Goal: Transaction & Acquisition: Download file/media

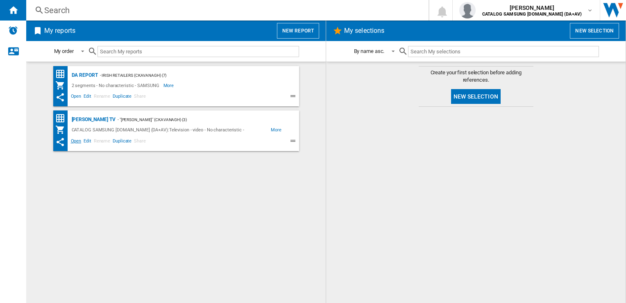
click at [75, 140] on span "Open" at bounding box center [76, 142] width 13 height 10
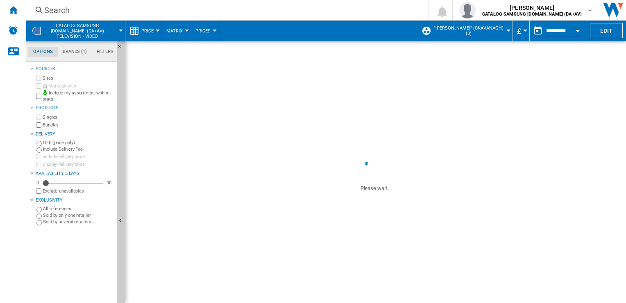
click at [52, 124] on label "Bundles" at bounding box center [78, 125] width 71 height 6
click at [524, 30] on div "Currency" at bounding box center [526, 31] width 4 height 2
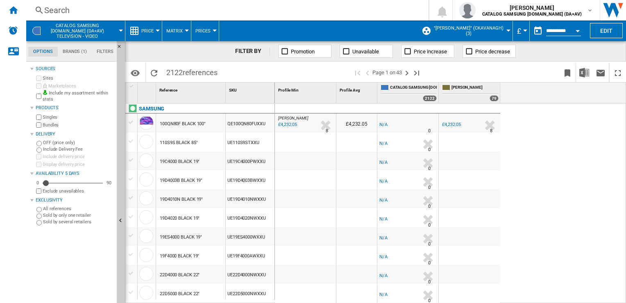
click at [524, 30] on div "Currency" at bounding box center [526, 31] width 4 height 2
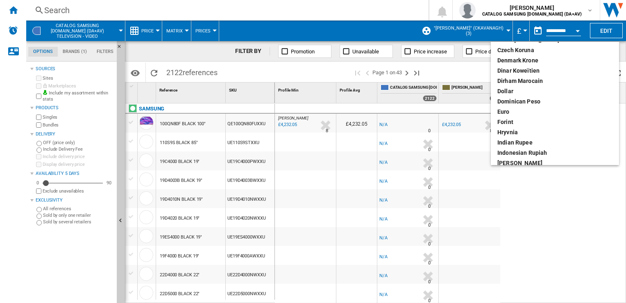
scroll to position [123, 0]
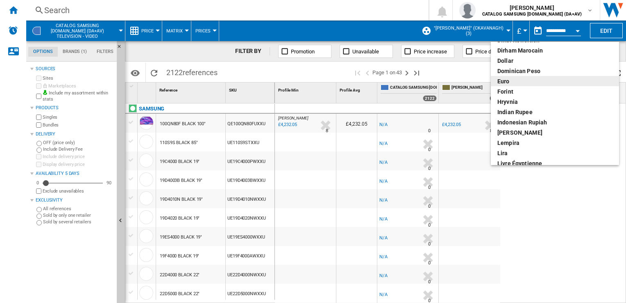
click at [516, 77] on div "euro" at bounding box center [555, 81] width 115 height 8
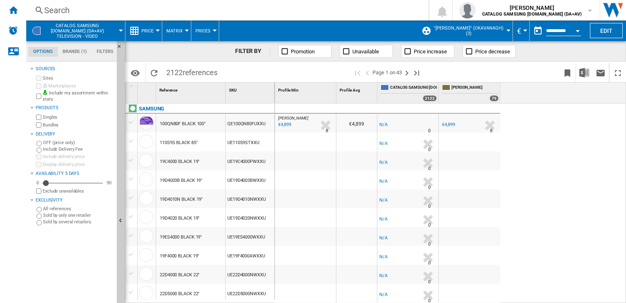
click at [571, 137] on div "[PERSON_NAME] : [PERSON_NAME] -1.0 % €4,899 % N/A 8 [PERSON_NAME] : [PERSON_NAM…" at bounding box center [451, 203] width 352 height 200
click at [585, 70] on img "Download in Excel" at bounding box center [585, 73] width 10 height 10
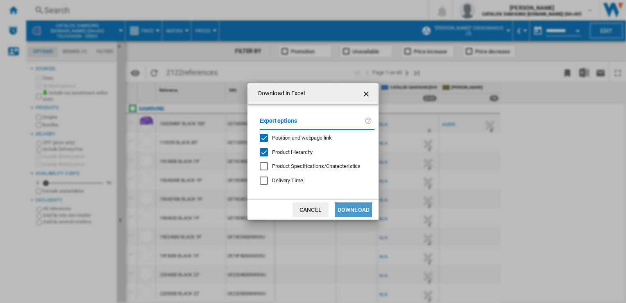
click at [354, 205] on button "Download" at bounding box center [353, 209] width 37 height 15
